Goal: Information Seeking & Learning: Learn about a topic

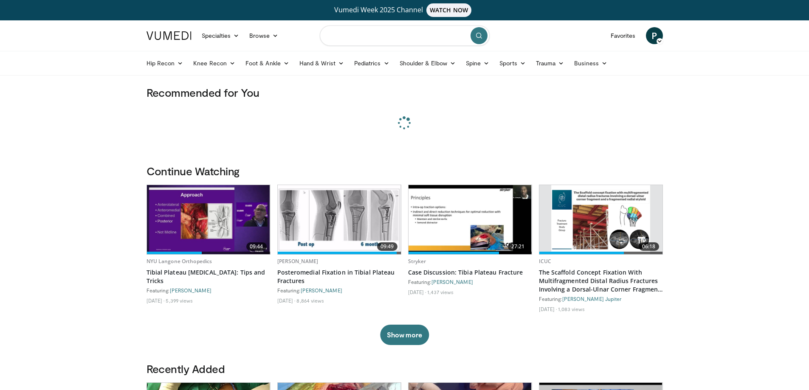
click at [390, 40] on input "Search topics, interventions" at bounding box center [405, 35] width 170 height 20
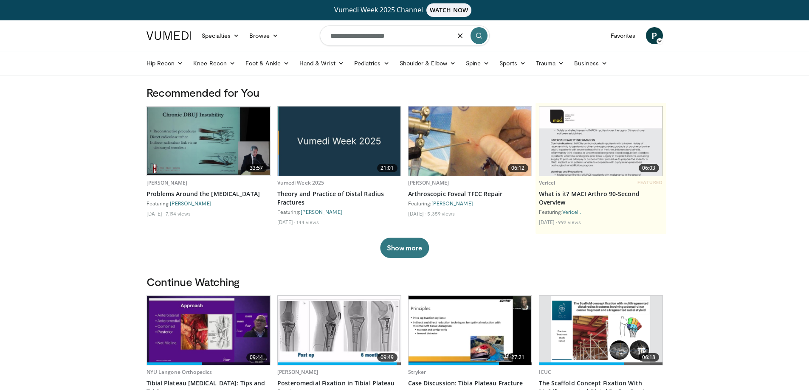
type input "**********"
click at [479, 36] on icon "submit" at bounding box center [479, 35] width 7 height 7
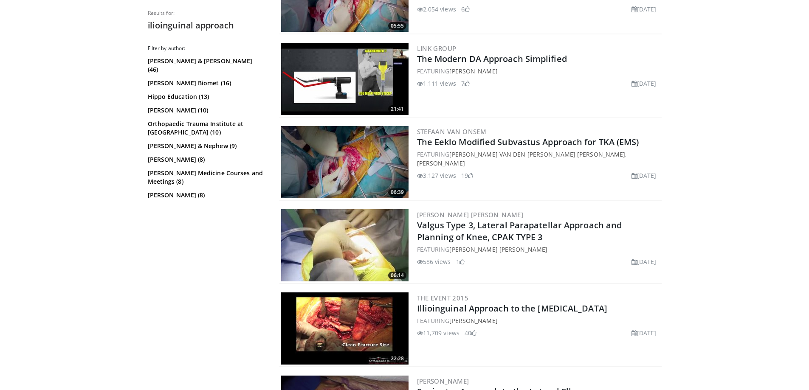
scroll to position [892, 0]
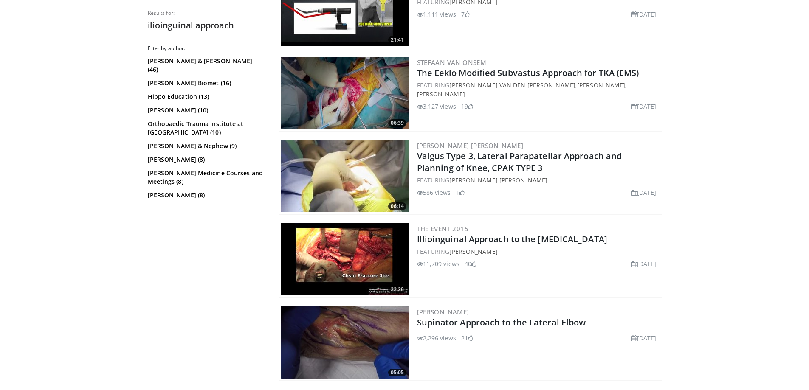
click at [286, 252] on img at bounding box center [344, 259] width 127 height 72
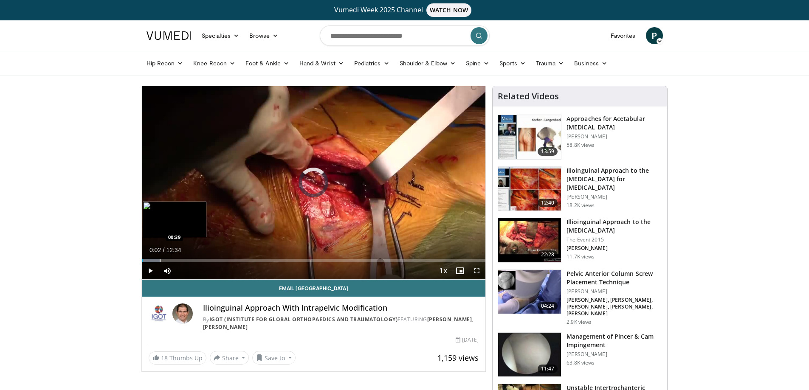
click at [160, 261] on div "Progress Bar" at bounding box center [160, 260] width 1 height 3
click at [478, 273] on span "Video Player" at bounding box center [477, 271] width 17 height 17
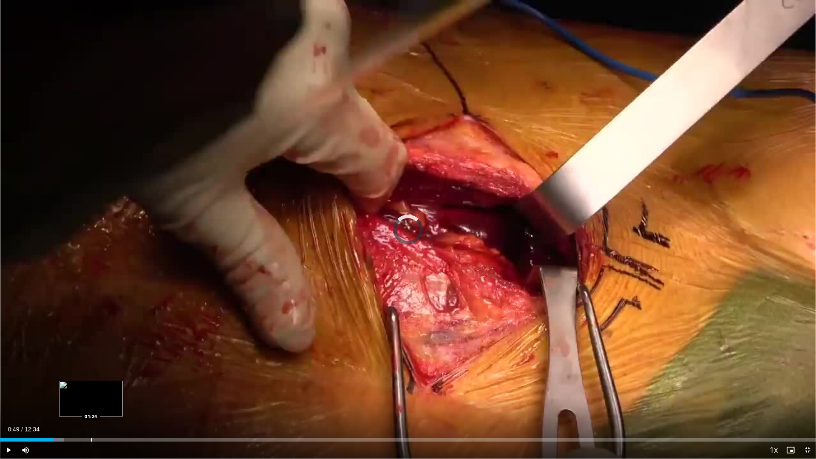
click at [91, 390] on div "Progress Bar" at bounding box center [91, 439] width 1 height 3
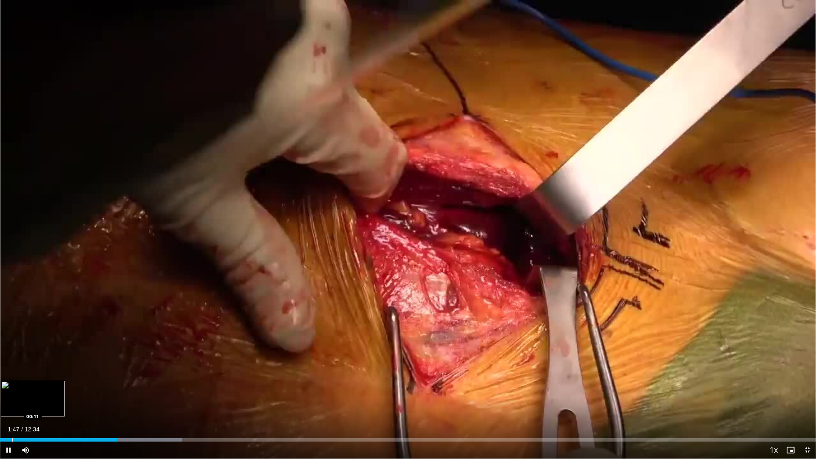
click at [12, 390] on div "Progress Bar" at bounding box center [12, 439] width 1 height 3
click at [5, 390] on div "Loaded : 0.00% 00:10 00:04" at bounding box center [408, 437] width 816 height 8
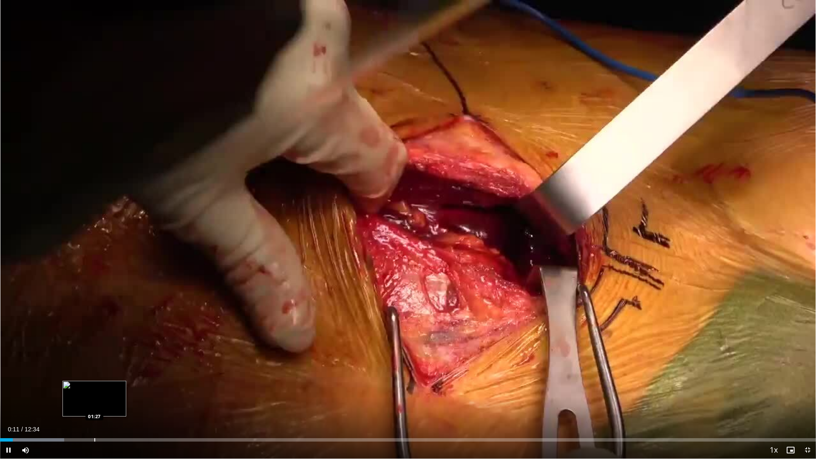
click at [94, 390] on div "Progress Bar" at bounding box center [94, 439] width 1 height 3
click at [107, 390] on div "Progress Bar" at bounding box center [107, 439] width 1 height 3
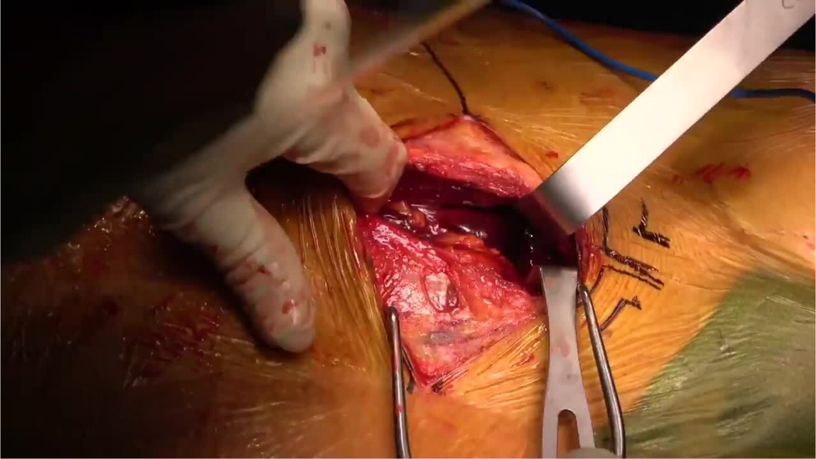
click at [116, 390] on video-js "**********" at bounding box center [408, 229] width 816 height 459
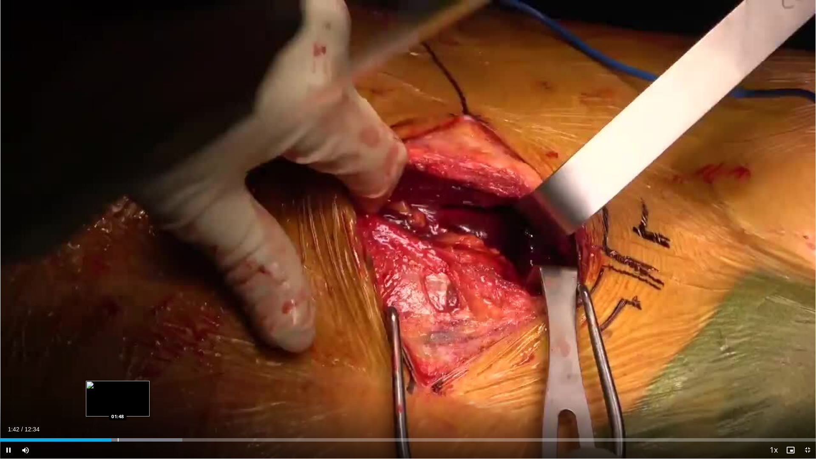
click at [118, 390] on div "Progress Bar" at bounding box center [118, 439] width 1 height 3
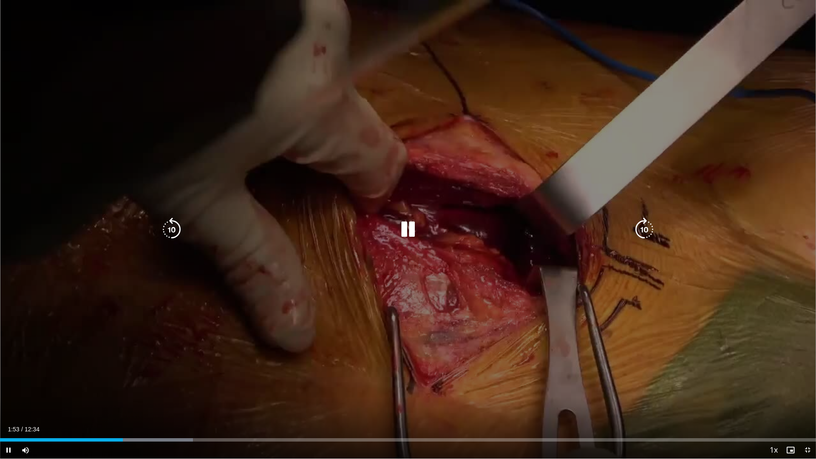
click at [407, 295] on div "10 seconds Tap to unmute" at bounding box center [408, 229] width 816 height 458
click at [360, 348] on div "10 seconds Tap to unmute" at bounding box center [408, 229] width 816 height 458
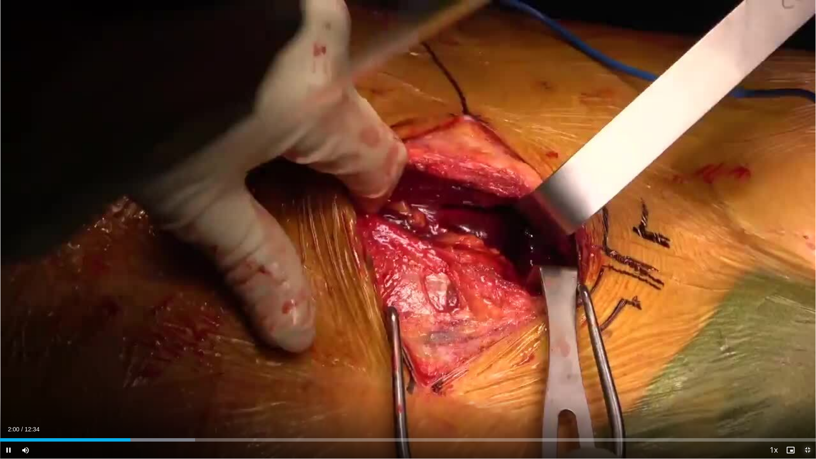
click at [809, 390] on span "Video Player" at bounding box center [807, 449] width 17 height 17
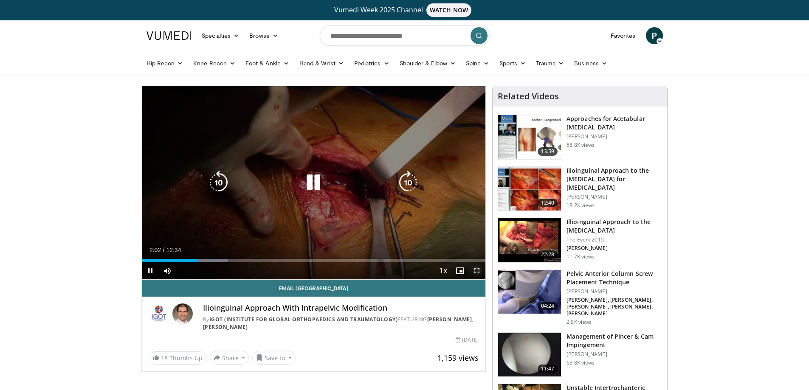
click at [477, 272] on span "Video Player" at bounding box center [477, 271] width 17 height 17
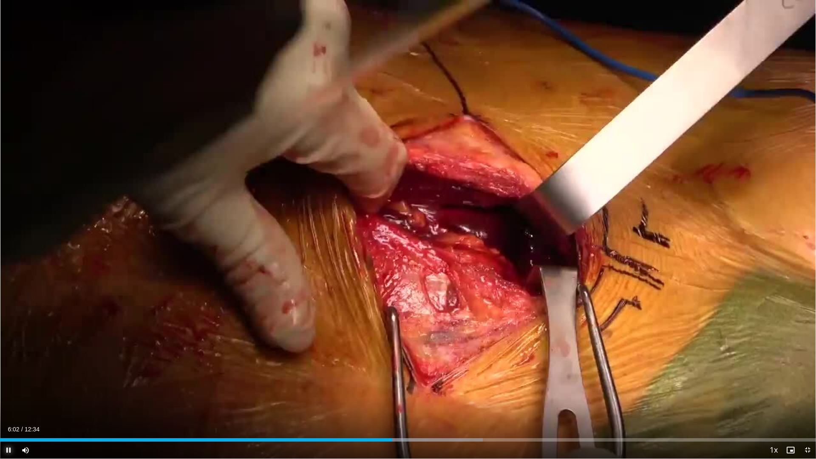
click at [12, 390] on span "Video Player" at bounding box center [8, 449] width 17 height 17
click at [0, 390] on button "Play" at bounding box center [8, 449] width 17 height 17
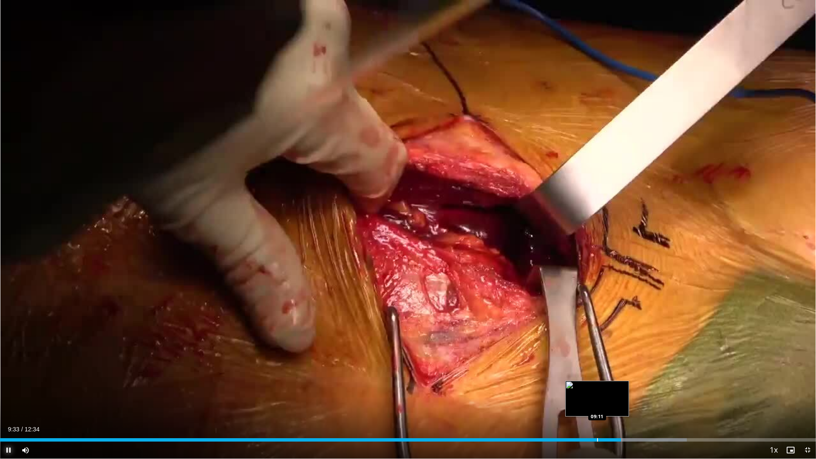
click at [597, 390] on div "Progress Bar" at bounding box center [597, 439] width 1 height 3
click at [580, 390] on div "Loaded : 84.19% 09:13 08:56" at bounding box center [408, 439] width 816 height 3
click at [588, 390] on div "Loaded : 79.65% 09:03 09:03" at bounding box center [408, 437] width 816 height 8
click at [622, 390] on div "Progress Bar" at bounding box center [622, 439] width 1 height 3
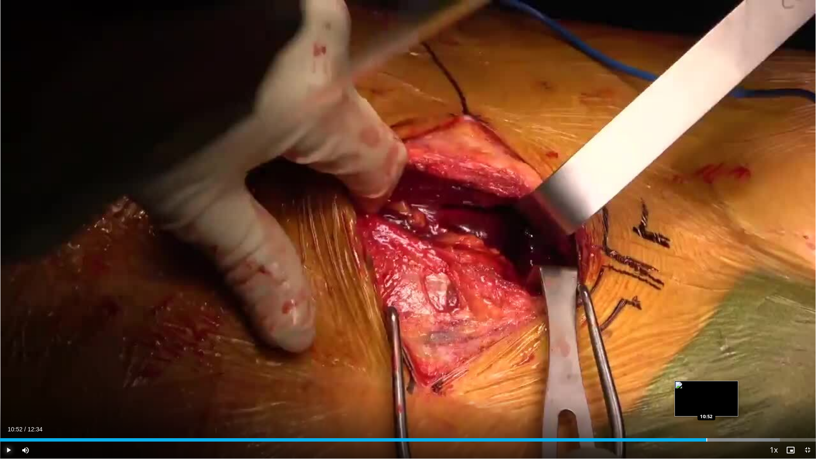
click at [706, 390] on div "Loaded : 95.58% 10:52 10:52" at bounding box center [408, 437] width 816 height 8
click at [697, 390] on div "Loaded : 95.58% 10:53 10:46" at bounding box center [408, 437] width 816 height 8
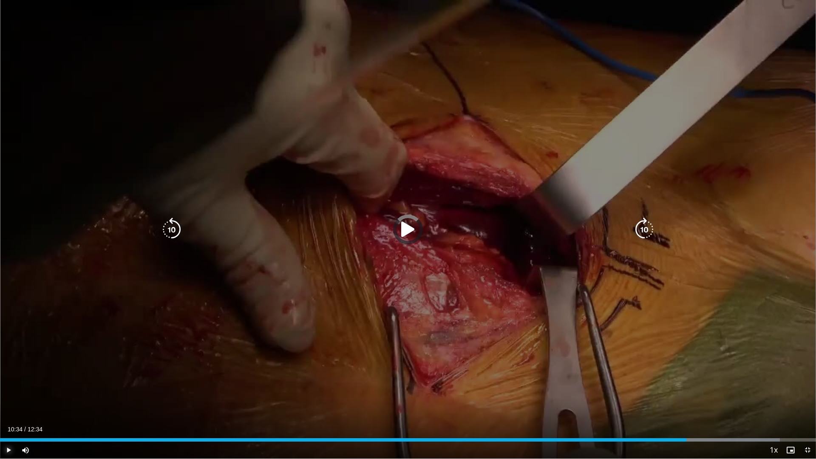
click at [686, 390] on div "Loaded : 95.58% 10:45 10:34" at bounding box center [408, 437] width 816 height 8
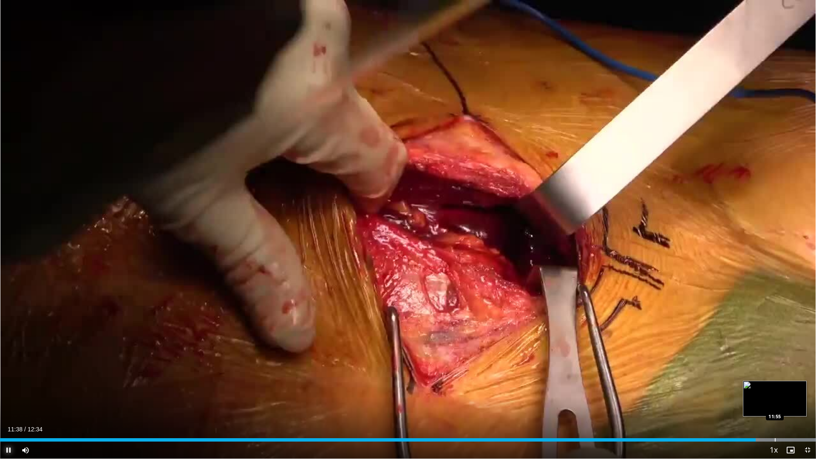
click at [775, 390] on div "Loaded : 100.00% 11:38 11:55" at bounding box center [408, 437] width 816 height 8
click at [768, 390] on div "Loaded : 100.00% 11:59 11:51" at bounding box center [408, 437] width 816 height 8
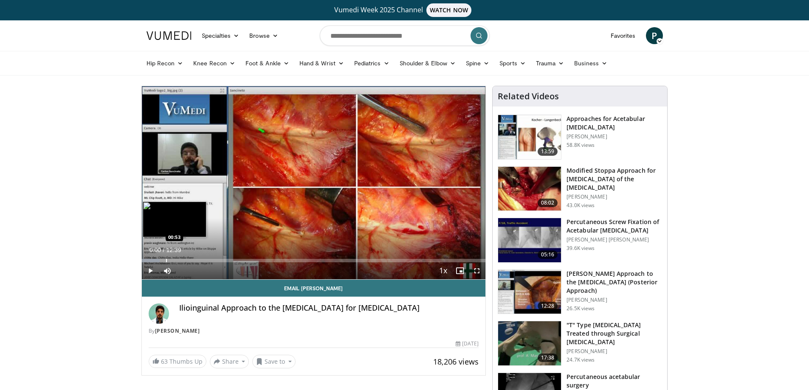
click at [165, 258] on div "Loaded : 5.25% 00:00 00:53" at bounding box center [314, 259] width 344 height 8
click at [151, 270] on span "Video Player" at bounding box center [150, 271] width 17 height 17
click at [479, 271] on span "Video Player" at bounding box center [477, 271] width 17 height 17
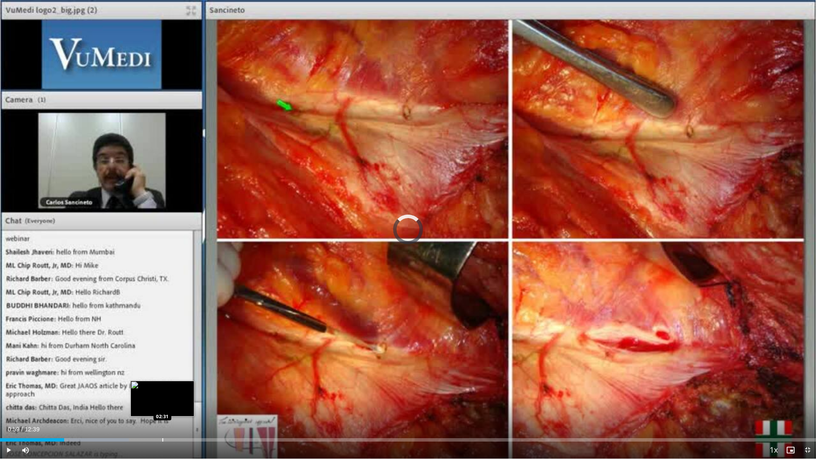
click at [162, 390] on div "Progress Bar" at bounding box center [162, 439] width 1 height 3
click at [158, 390] on div "Progress Bar" at bounding box center [158, 439] width 1 height 3
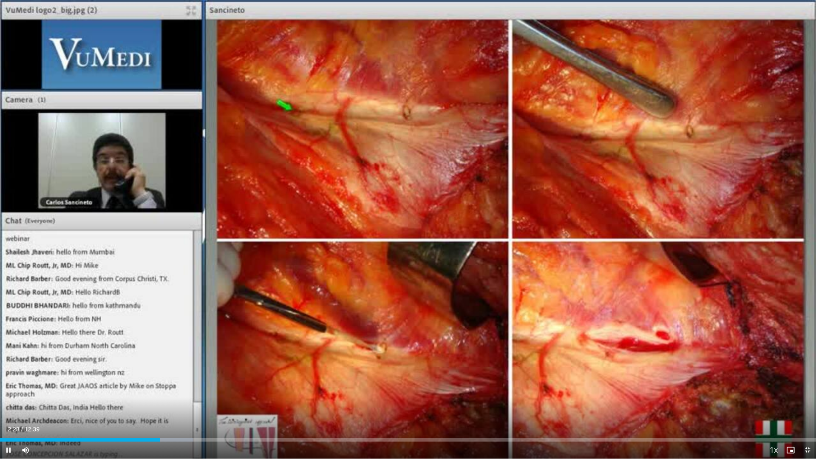
click at [150, 390] on div "Current Time 2:28 / Duration 12:39 Pause Skip Backward Skip Forward Mute Loaded…" at bounding box center [408, 449] width 816 height 17
click at [155, 390] on div "Loaded : 36.81% 03:35 02:23" at bounding box center [408, 437] width 816 height 8
click at [139, 390] on div "Progress Bar" at bounding box center [139, 439] width 1 height 3
click at [220, 390] on div "Progress Bar" at bounding box center [220, 439] width 1 height 3
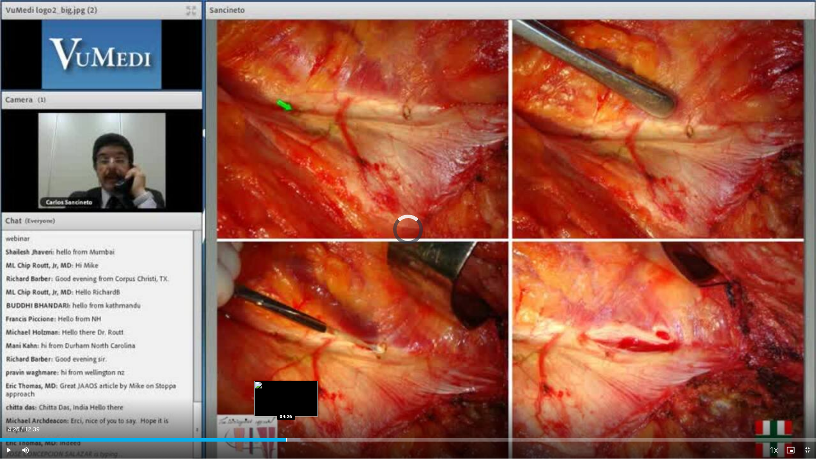
click at [286, 390] on div "Progress Bar" at bounding box center [286, 439] width 1 height 3
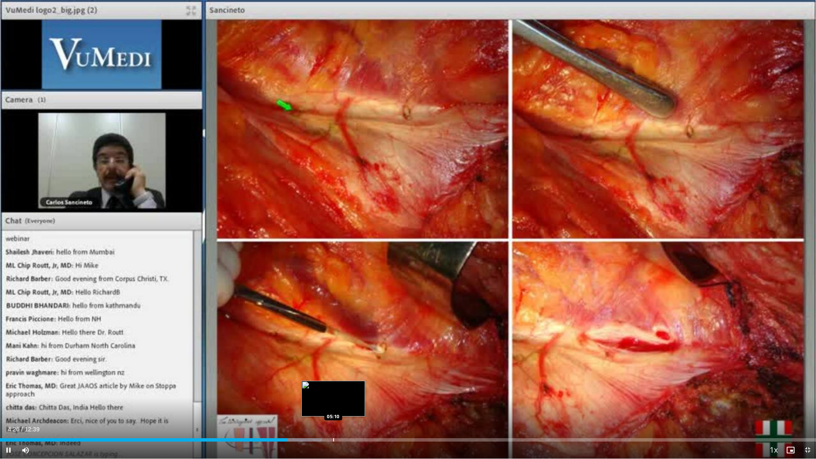
click at [334, 390] on div "Loaded : 39.44% 04:27 05:10" at bounding box center [408, 437] width 816 height 8
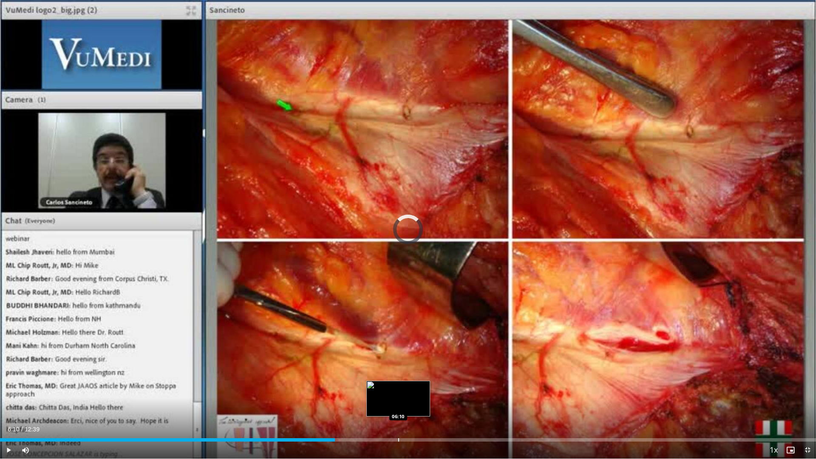
click at [399, 390] on div "Loaded : 0.00% 05:11 06:10" at bounding box center [408, 437] width 816 height 8
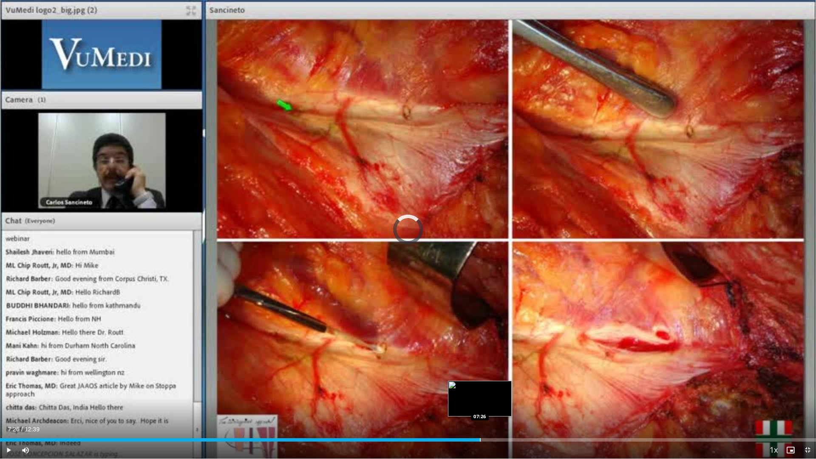
click at [480, 390] on div "Loaded : 52.67% 06:12 07:26" at bounding box center [408, 437] width 816 height 8
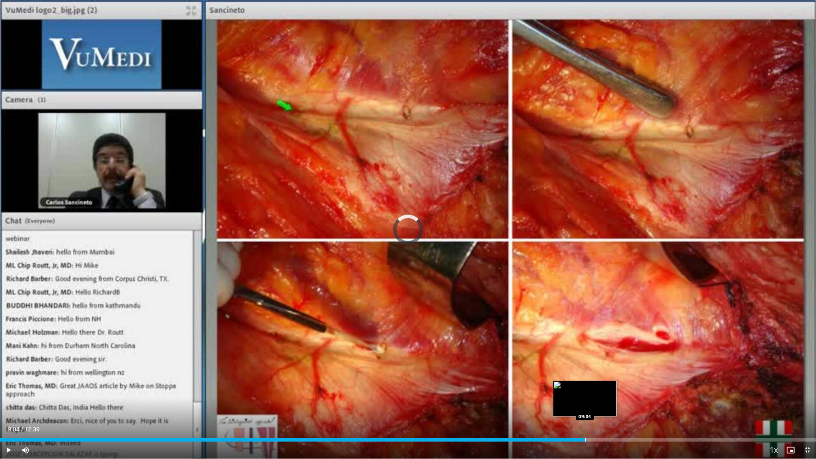
click at [585, 390] on div "Loaded : 63.20% 09:04 09:04" at bounding box center [408, 439] width 816 height 3
click at [805, 390] on span "Video Player" at bounding box center [807, 449] width 17 height 17
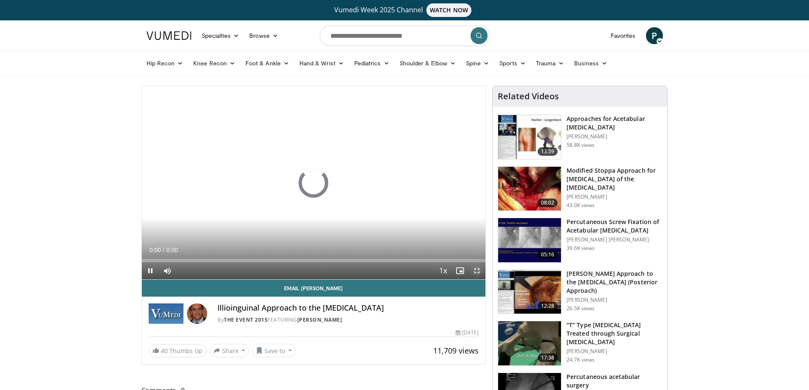
click at [480, 271] on span "Video Player" at bounding box center [477, 271] width 17 height 17
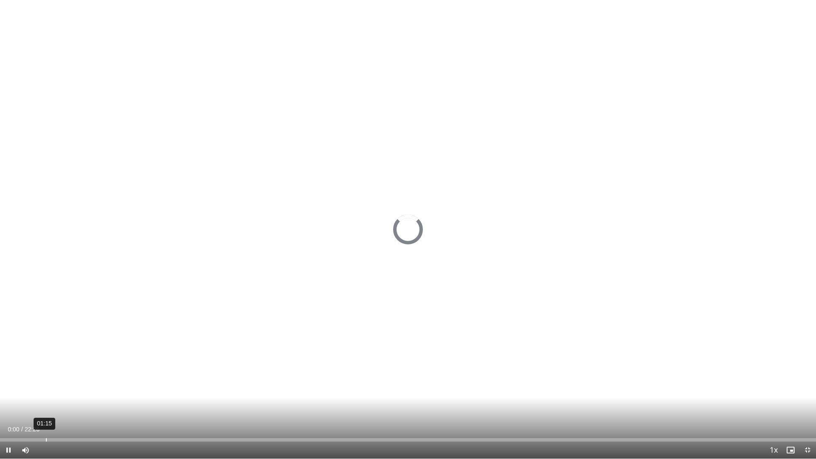
click at [48, 390] on div "Loaded : 0% 01:15 00:00" at bounding box center [408, 439] width 816 height 3
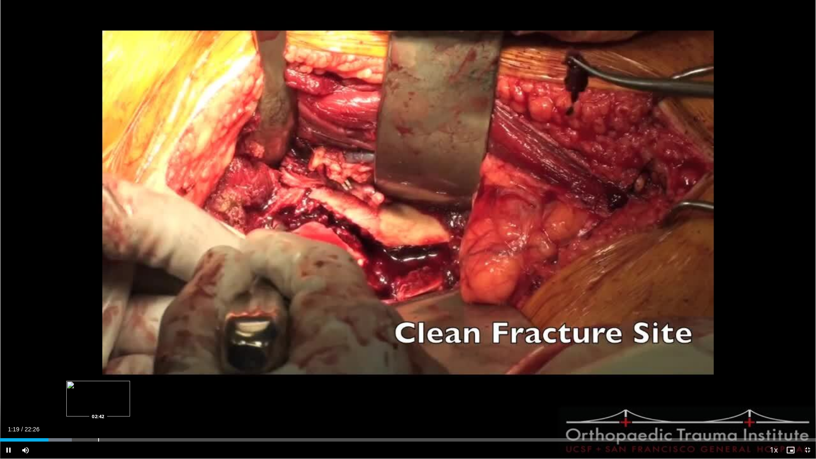
click at [99, 390] on div "Loaded : 8.82% 01:20 02:42" at bounding box center [408, 437] width 816 height 8
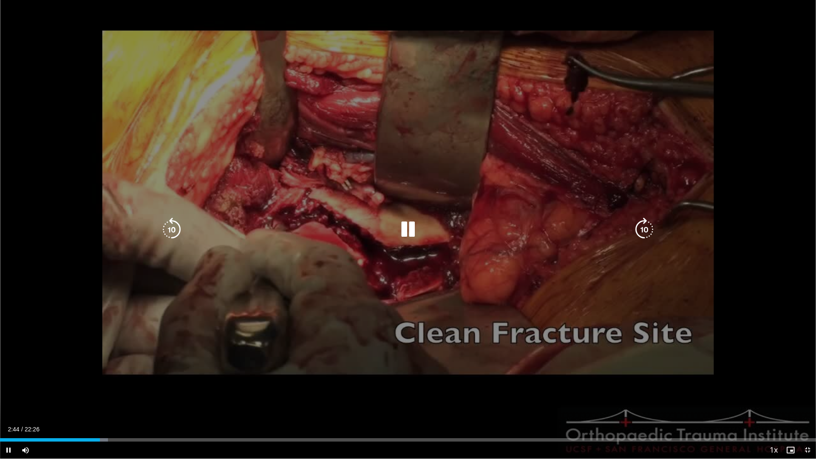
click at [149, 390] on div "Loaded : 13.23% 02:44 04:04" at bounding box center [408, 437] width 816 height 8
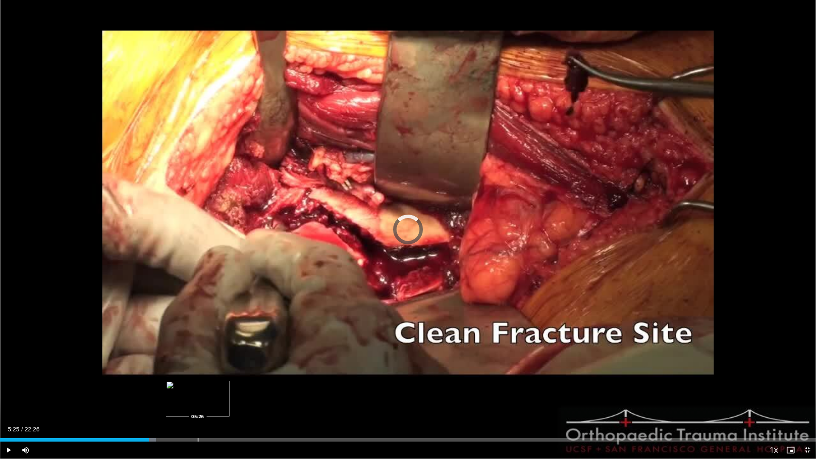
click at [198, 390] on div "Loaded : 19.11% 05:25 05:26" at bounding box center [408, 437] width 816 height 8
click at [194, 390] on div "Progress Bar" at bounding box center [194, 439] width 1 height 3
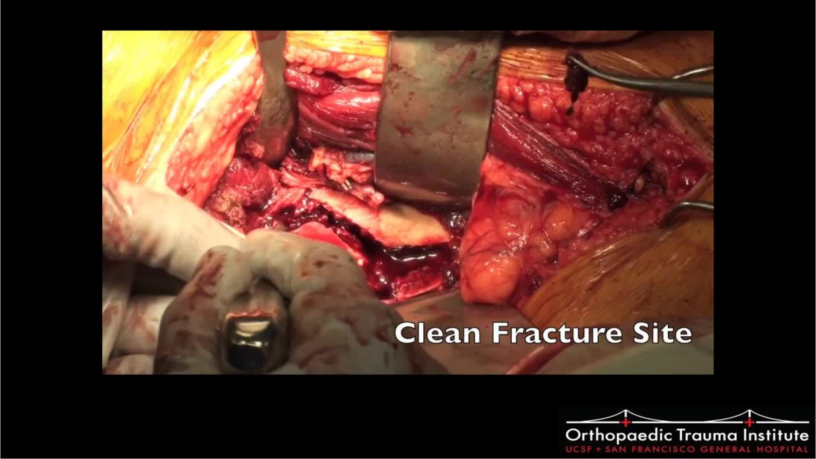
click at [190, 390] on video-js "**********" at bounding box center [408, 229] width 816 height 459
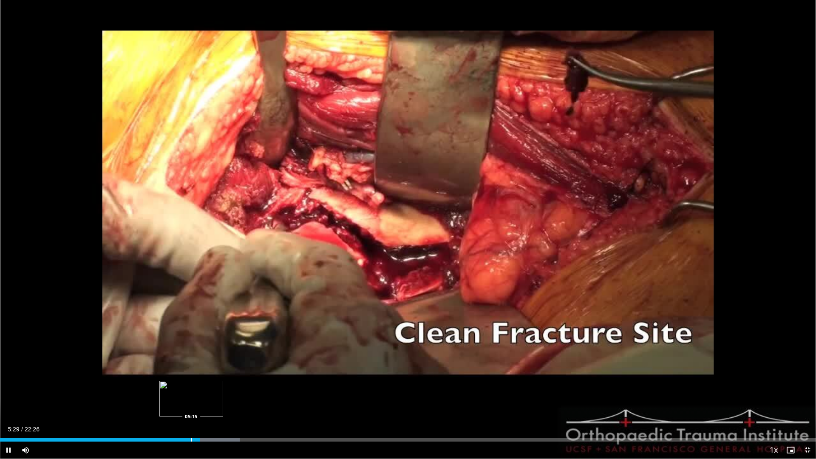
click at [191, 390] on div "Progress Bar" at bounding box center [191, 439] width 1 height 3
click at [285, 390] on div "Progress Bar" at bounding box center [285, 439] width 1 height 3
click at [272, 390] on div "Loaded : 40.03% 07:27 07:28" at bounding box center [408, 437] width 816 height 8
click at [246, 390] on div "Current Time 7:29 / Duration 22:26 Pause Skip Backward Skip Forward Mute 16% Lo…" at bounding box center [408, 449] width 816 height 17
click at [248, 390] on div "Progress Bar" at bounding box center [248, 439] width 1 height 3
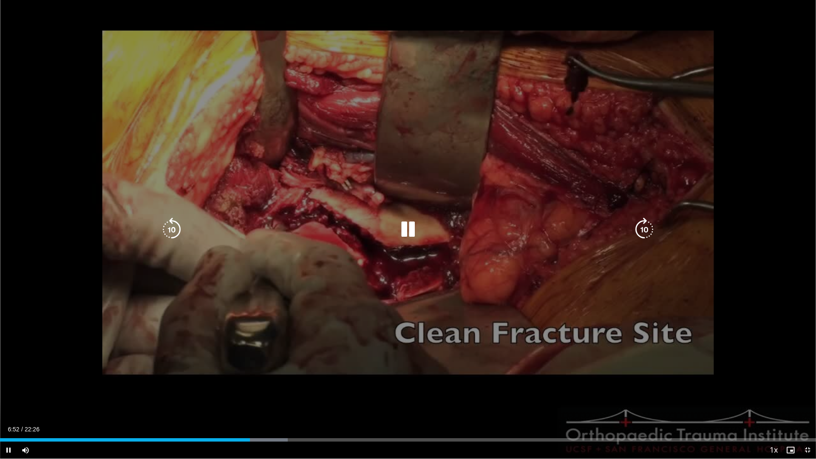
click at [473, 274] on div "10 seconds Tap to unmute" at bounding box center [408, 229] width 816 height 458
click at [549, 289] on div "10 seconds Tap to unmute" at bounding box center [408, 229] width 816 height 458
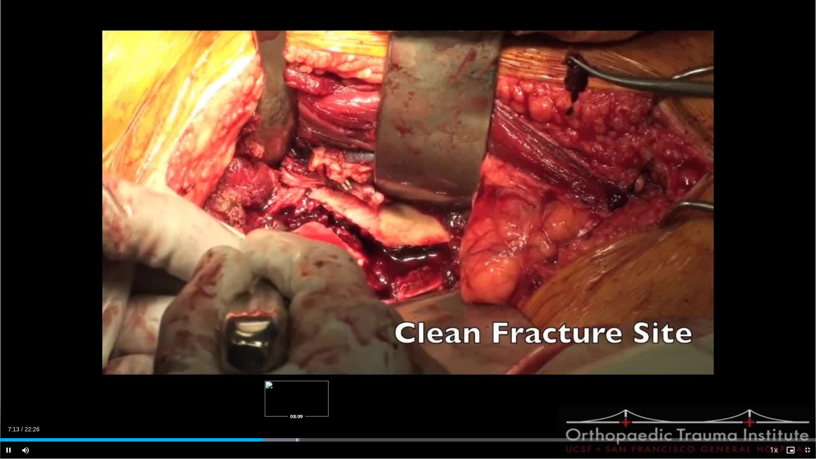
click at [297, 390] on div "Loaded : 36.75% 07:13 08:09" at bounding box center [408, 437] width 816 height 8
click at [321, 390] on div "Progress Bar" at bounding box center [321, 439] width 1 height 3
click at [351, 390] on div "Progress Bar" at bounding box center [351, 439] width 1 height 3
click at [383, 390] on div "Progress Bar" at bounding box center [383, 439] width 1 height 3
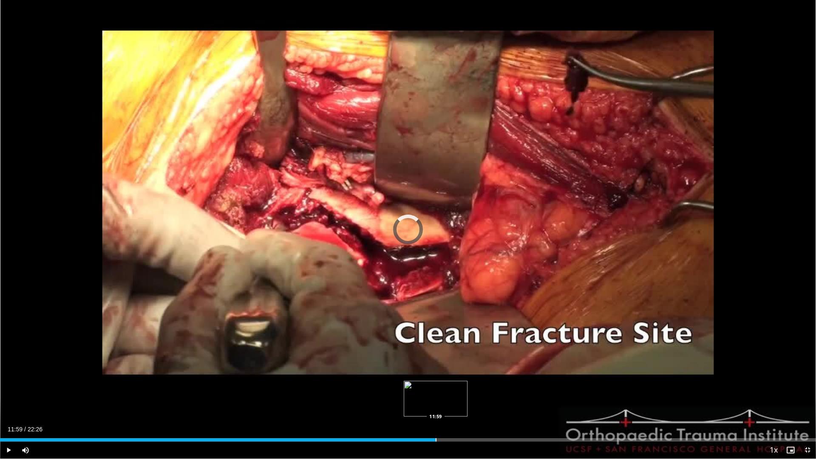
click at [436, 390] on div "Progress Bar" at bounding box center [436, 439] width 1 height 3
click at [453, 390] on div "Current Time 12:02 / Duration 22:26 Pause Skip Backward Skip Forward Mute 16% L…" at bounding box center [408, 449] width 816 height 17
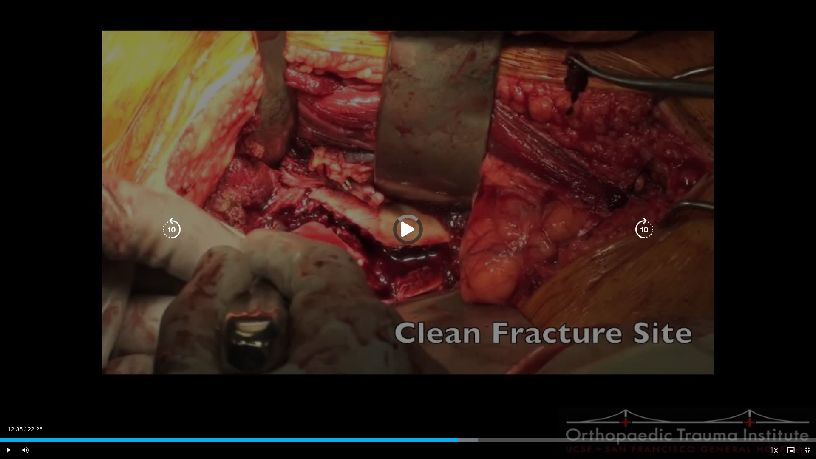
click at [458, 390] on div "Progress Bar" at bounding box center [457, 439] width 42 height 3
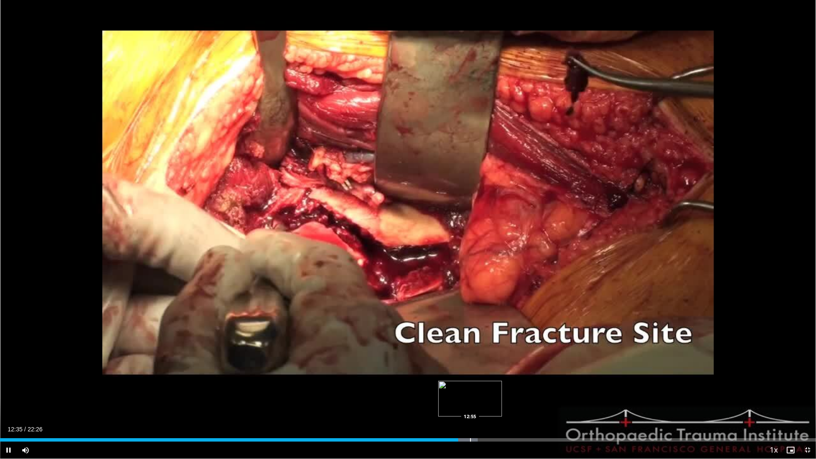
click at [470, 390] on div "Progress Bar" at bounding box center [470, 439] width 1 height 3
click at [485, 390] on div "Progress Bar" at bounding box center [485, 439] width 1 height 3
click at [510, 390] on div "Current Time 13:21 / Duration 22:26 Pause Skip Backward Skip Forward Mute 16% L…" at bounding box center [408, 449] width 816 height 17
click at [511, 390] on div "Current Time 13:22 / Duration 22:26 Pause Skip Backward Skip Forward Mute 16% L…" at bounding box center [408, 449] width 816 height 17
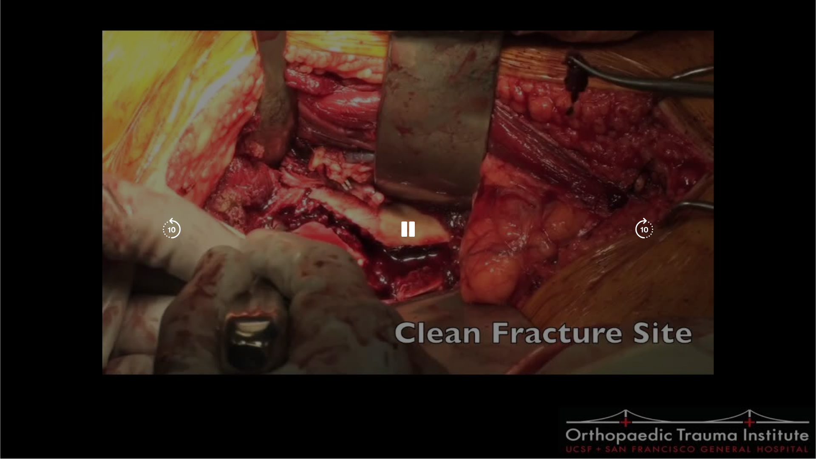
click at [514, 390] on video-js "**********" at bounding box center [408, 229] width 816 height 459
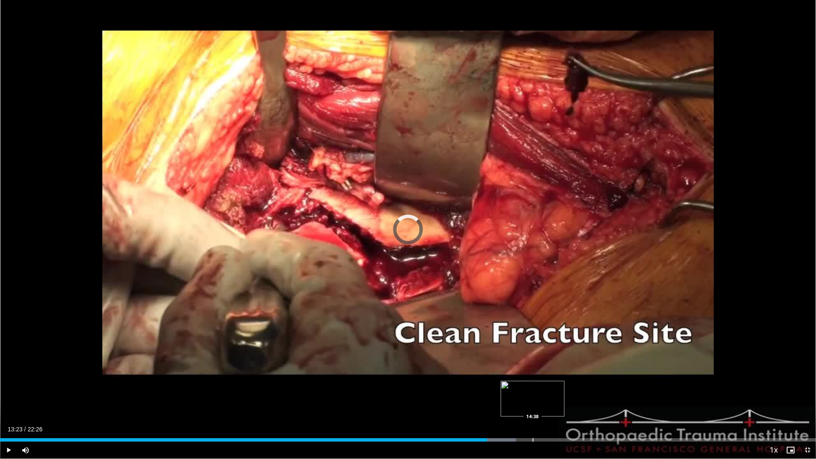
click at [532, 390] on div "Loaded : 63.21% 14:38 14:38" at bounding box center [408, 437] width 816 height 8
click at [591, 390] on div "Loaded : 65.42% 14:39 16:15" at bounding box center [408, 437] width 816 height 8
click at [585, 390] on div "Loaded : 77.83% 16:22 16:05" at bounding box center [408, 437] width 816 height 8
click at [581, 390] on div "Loaded : 76.35% 16:06 15:58" at bounding box center [408, 437] width 816 height 8
click at [574, 390] on div "Progress Bar" at bounding box center [574, 439] width 1 height 3
